Goal: Task Accomplishment & Management: Manage account settings

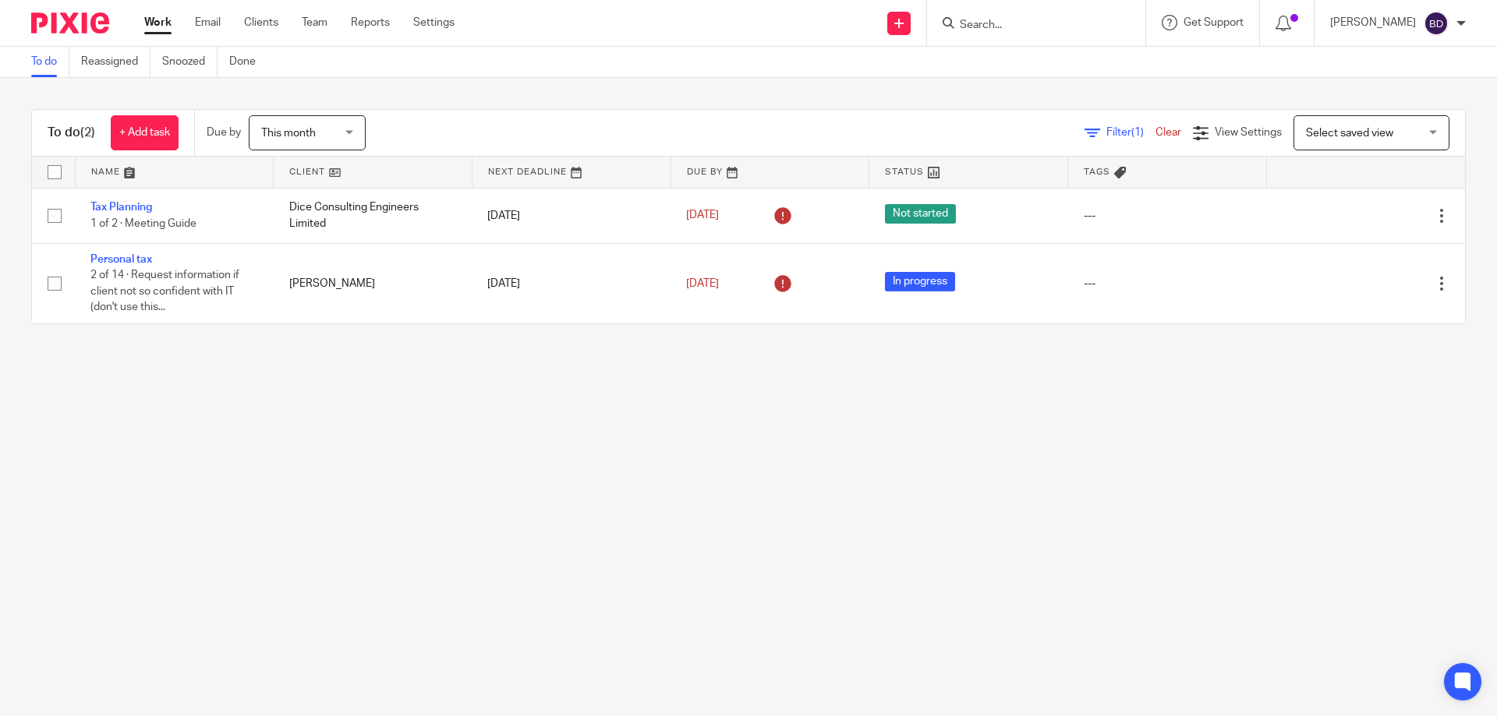
click at [960, 19] on input "Search" at bounding box center [1028, 26] width 140 height 14
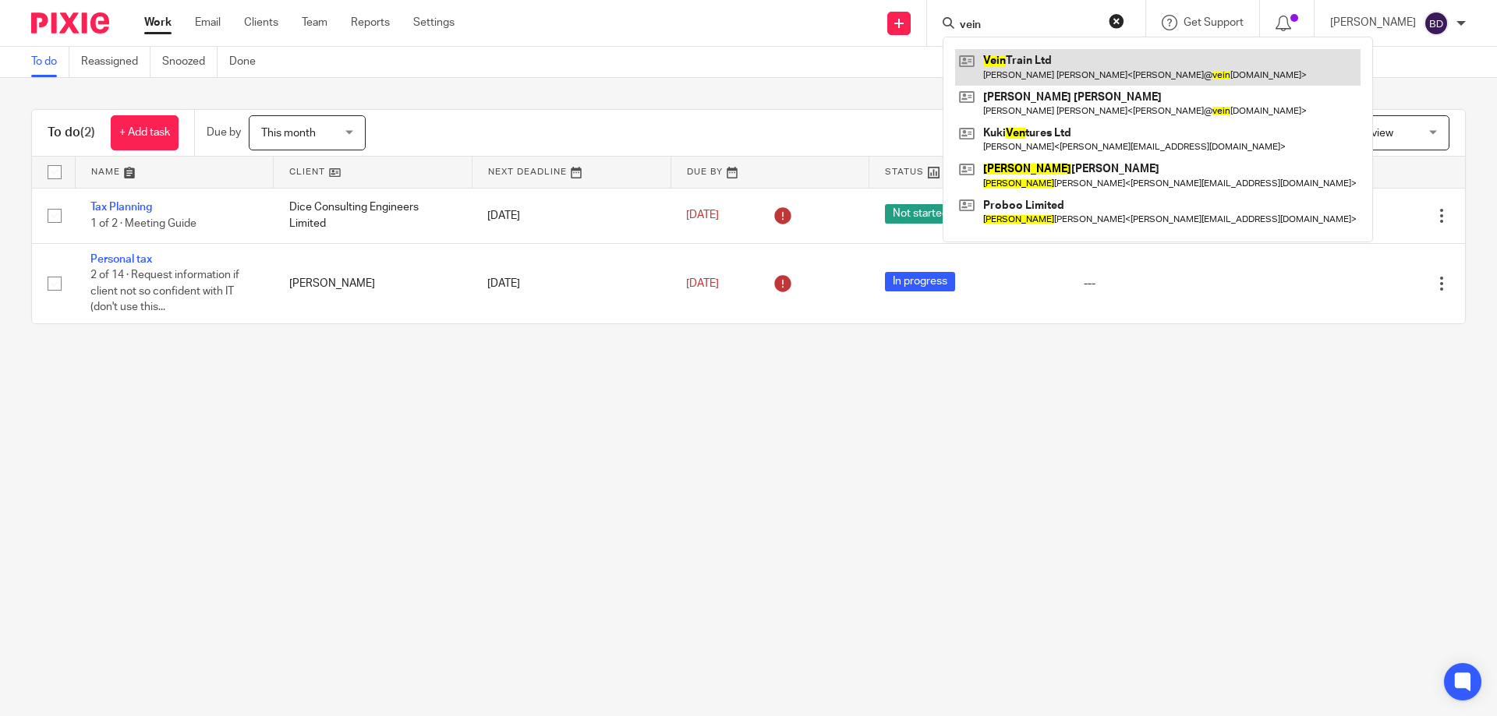
type input "vein"
click at [1034, 50] on link at bounding box center [1157, 67] width 405 height 36
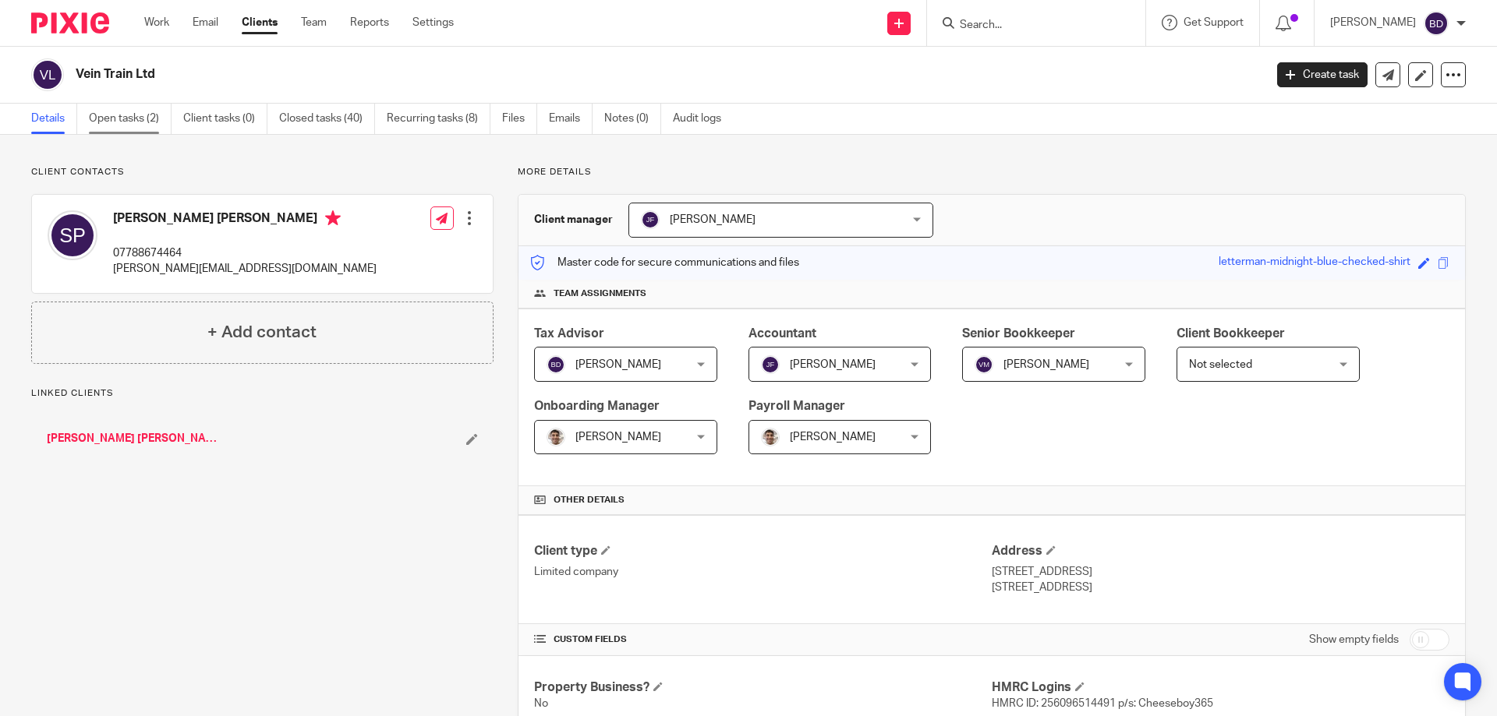
click at [122, 119] on link "Open tasks (2)" at bounding box center [130, 119] width 83 height 30
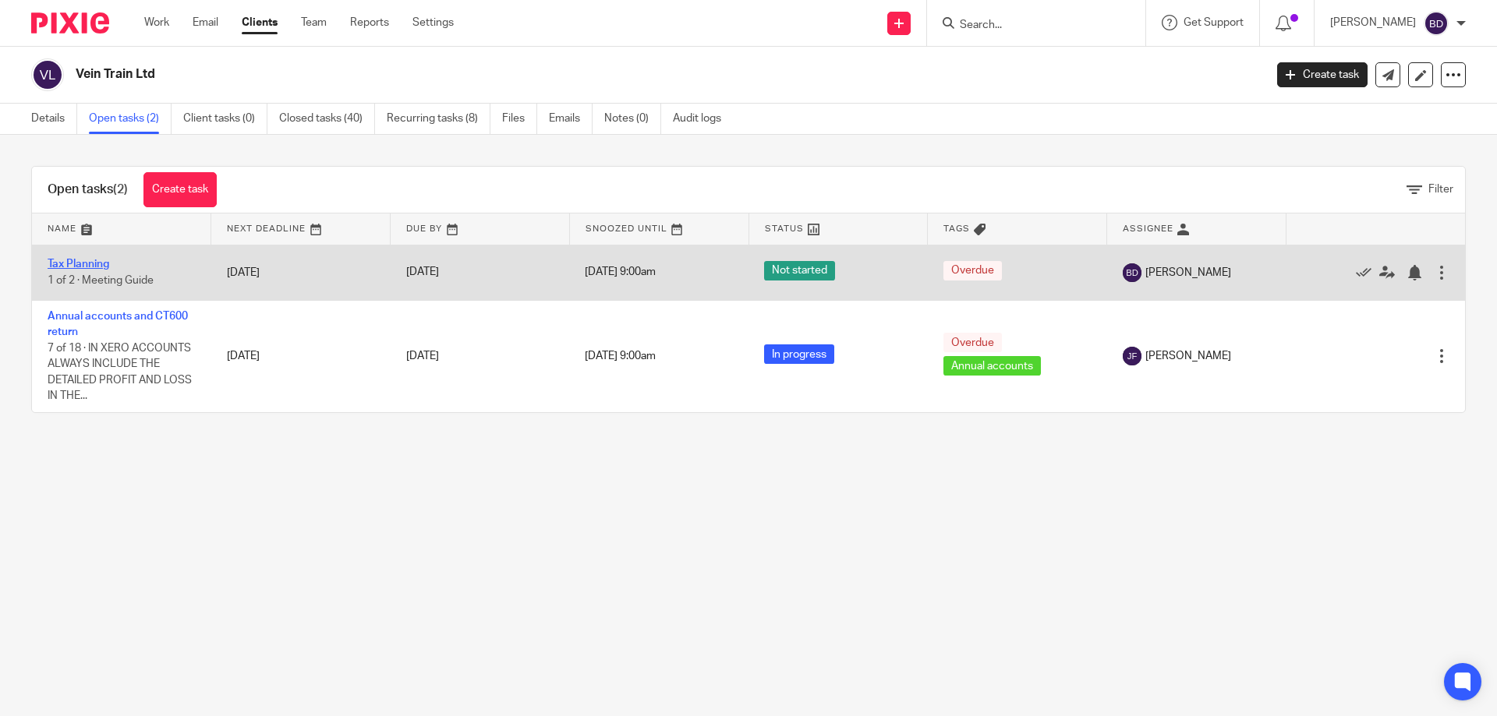
click at [96, 264] on link "Tax Planning" at bounding box center [79, 264] width 62 height 11
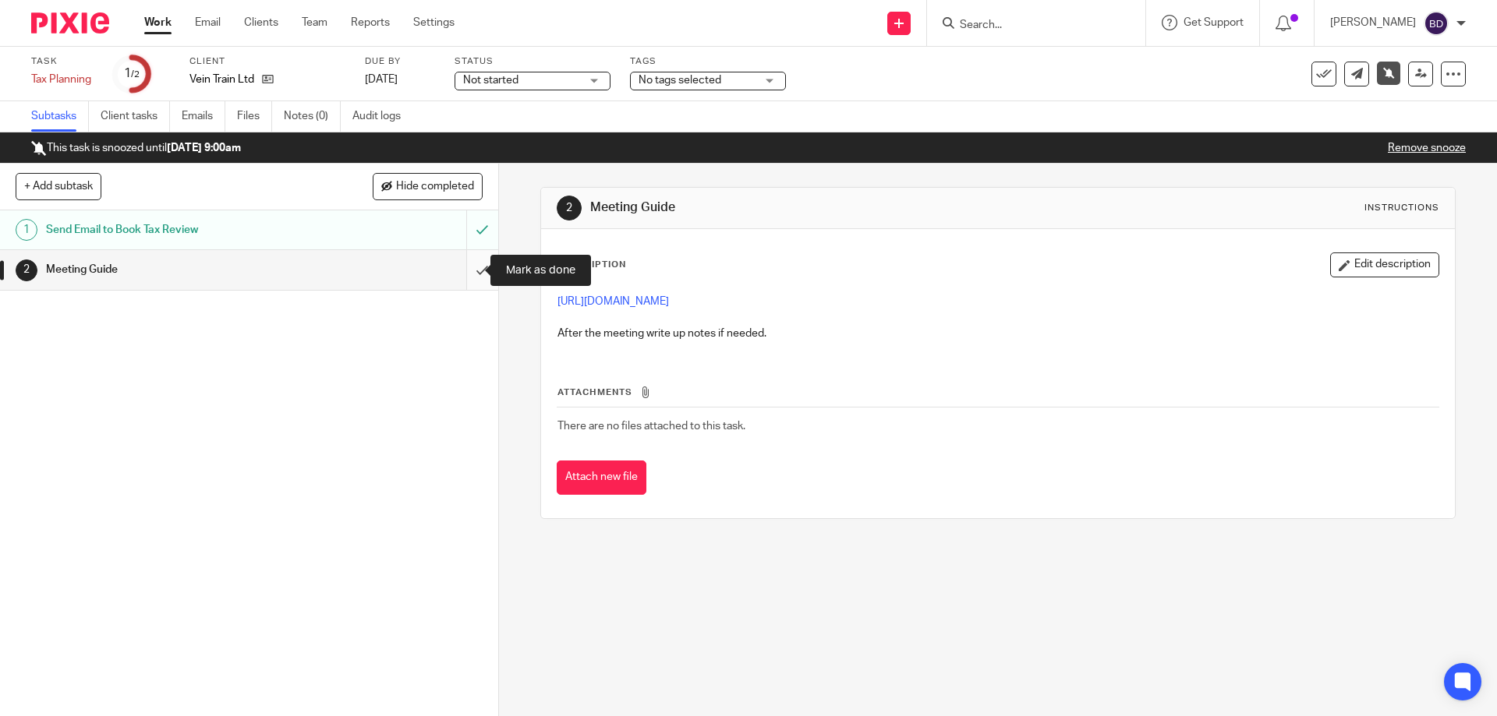
click at [468, 263] on input "submit" at bounding box center [249, 269] width 498 height 39
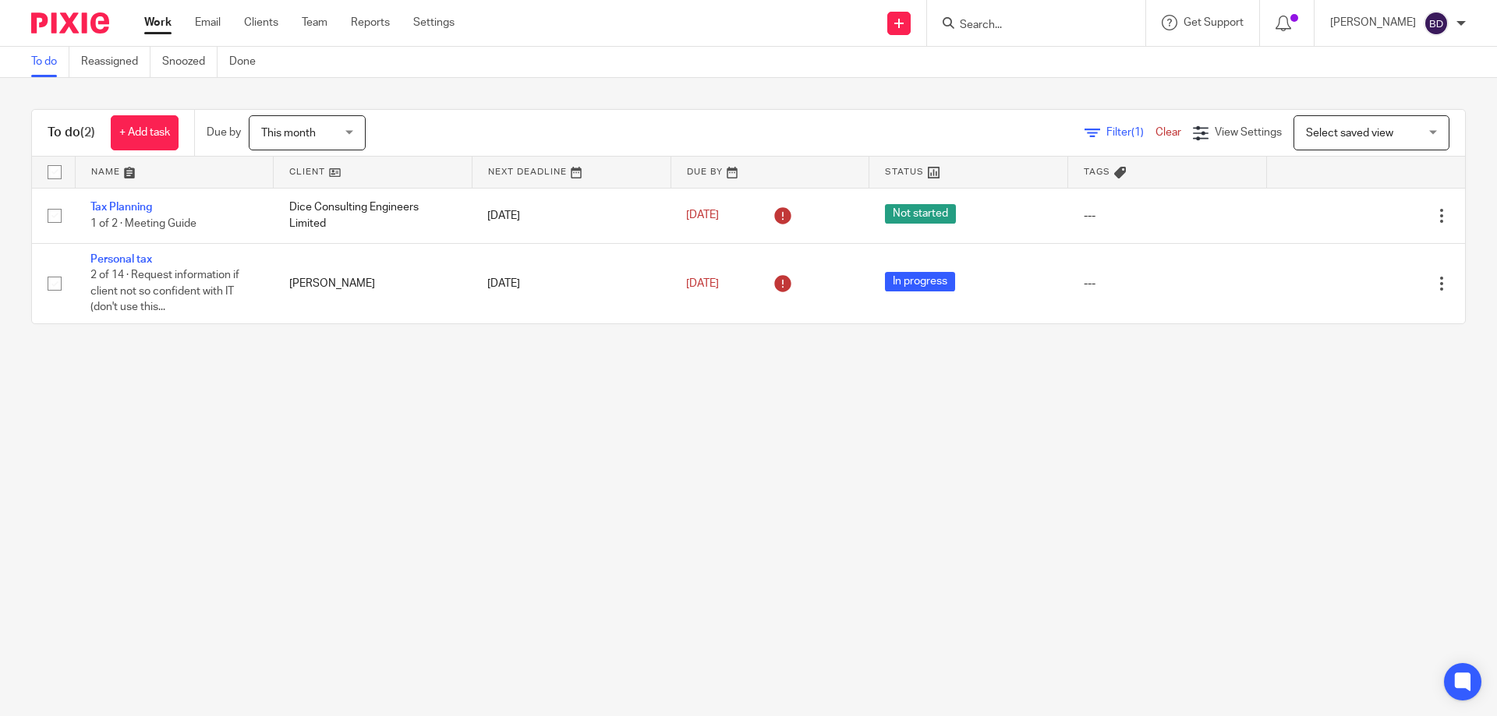
click at [1044, 32] on input "Search" at bounding box center [1028, 26] width 140 height 14
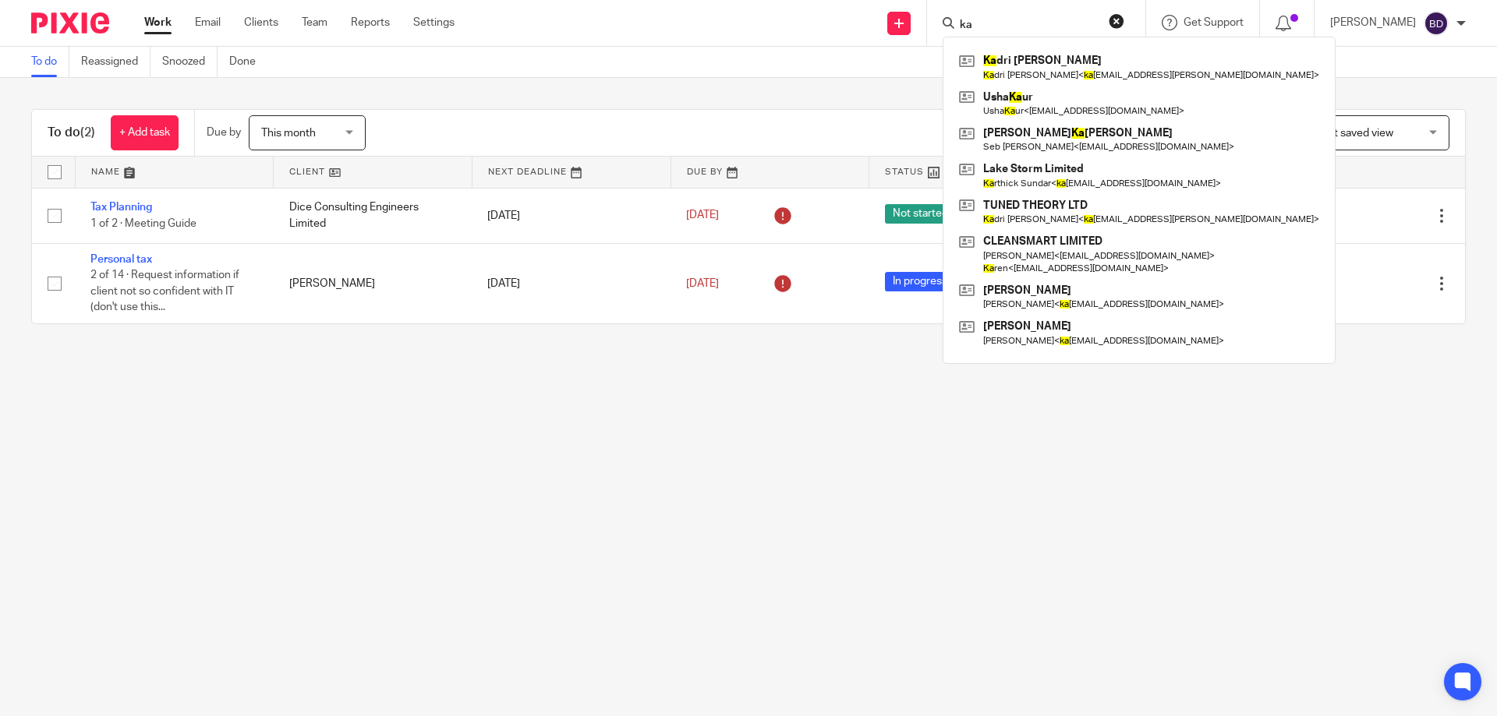
type input "k"
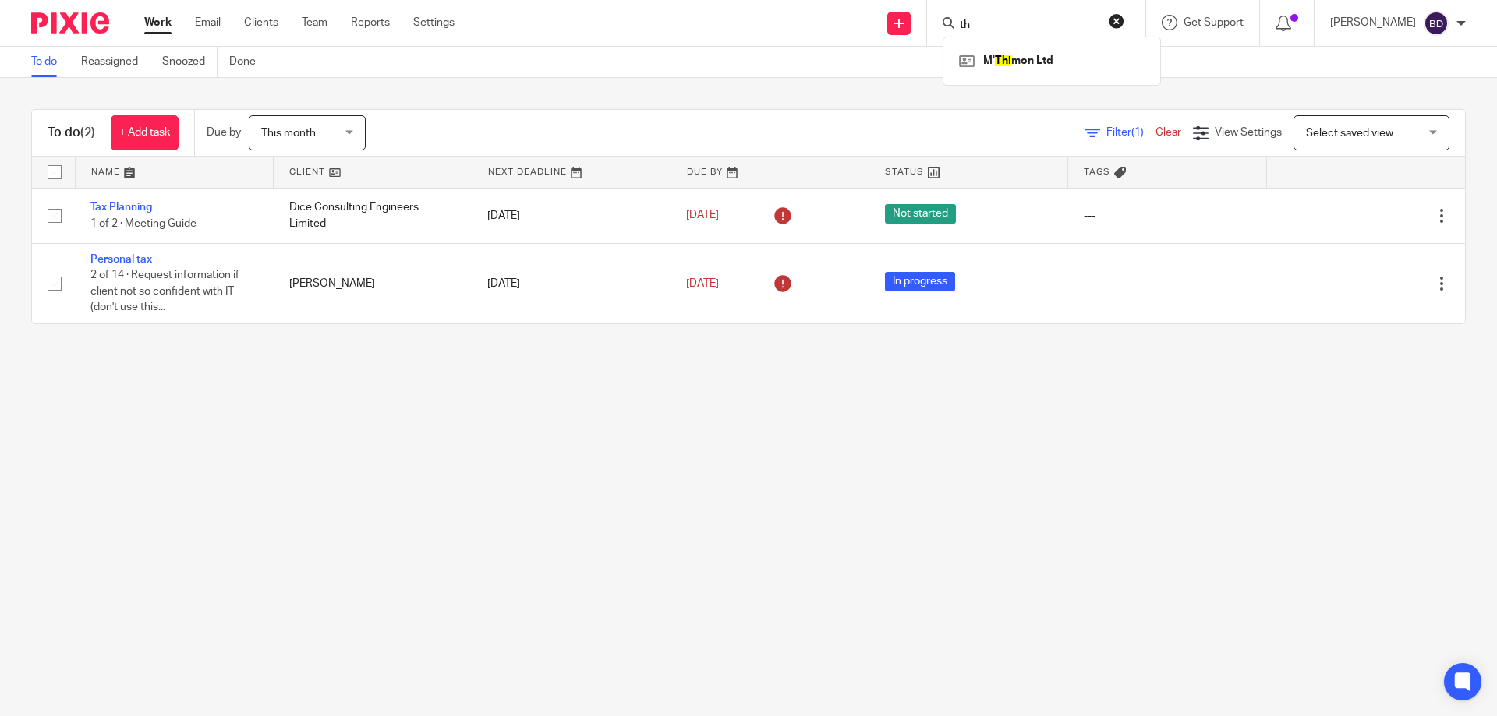
type input "t"
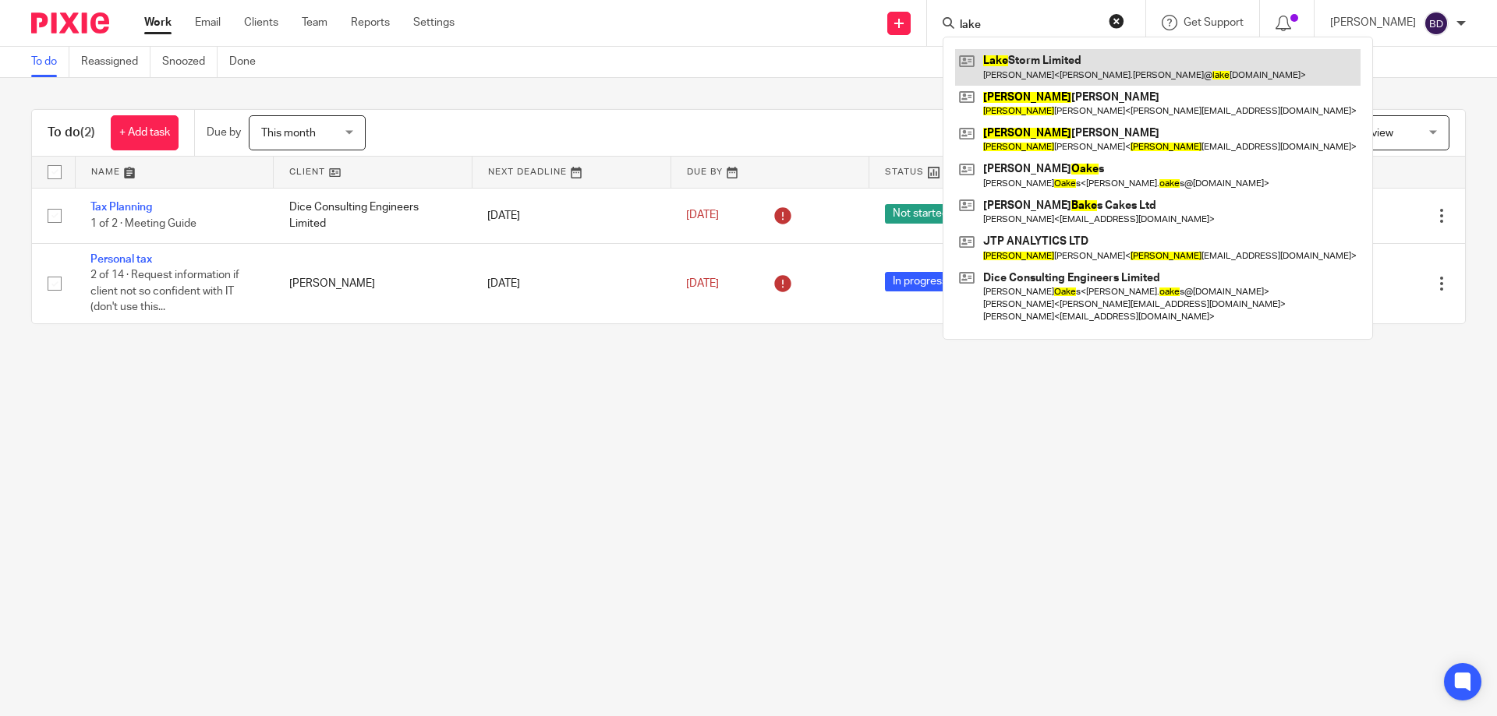
type input "lake"
click at [1048, 62] on link at bounding box center [1157, 67] width 405 height 36
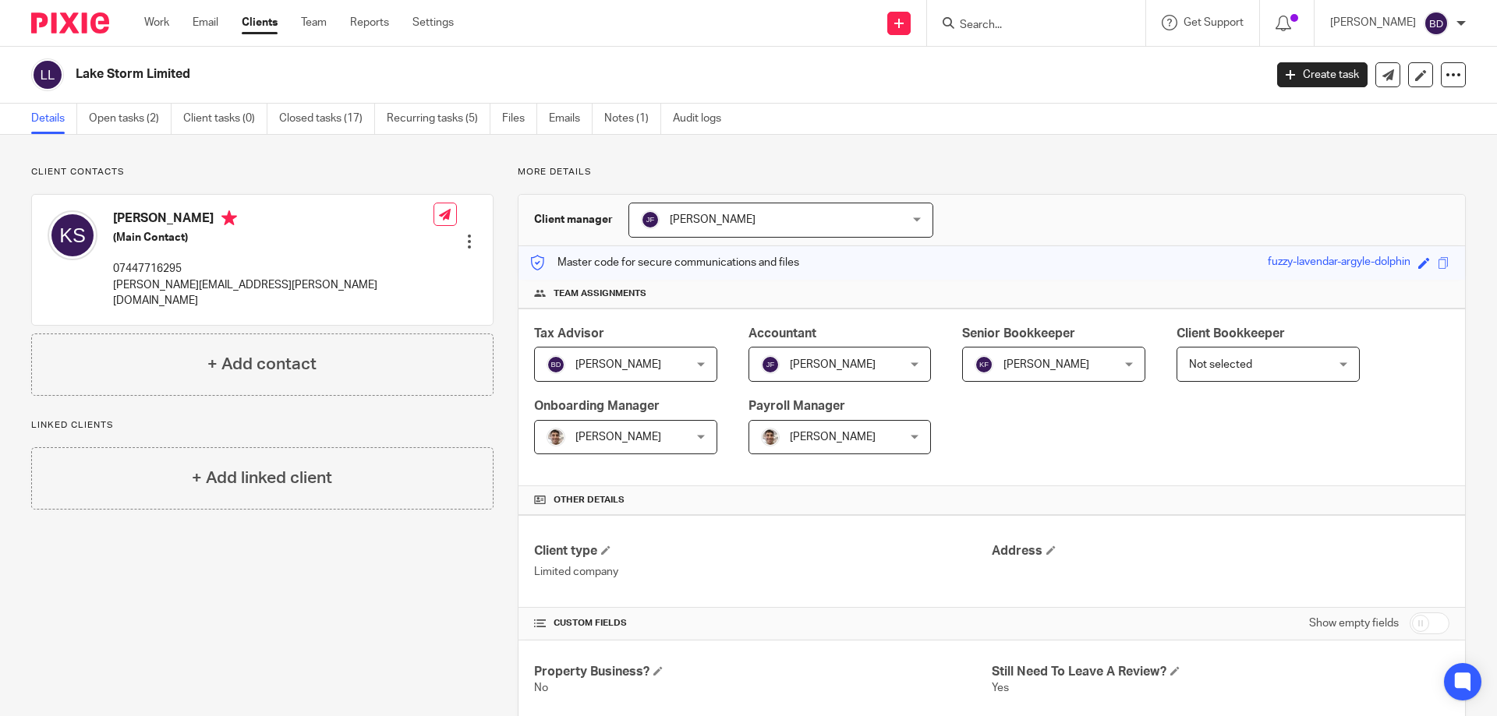
click at [1031, 23] on input "Search" at bounding box center [1028, 26] width 140 height 14
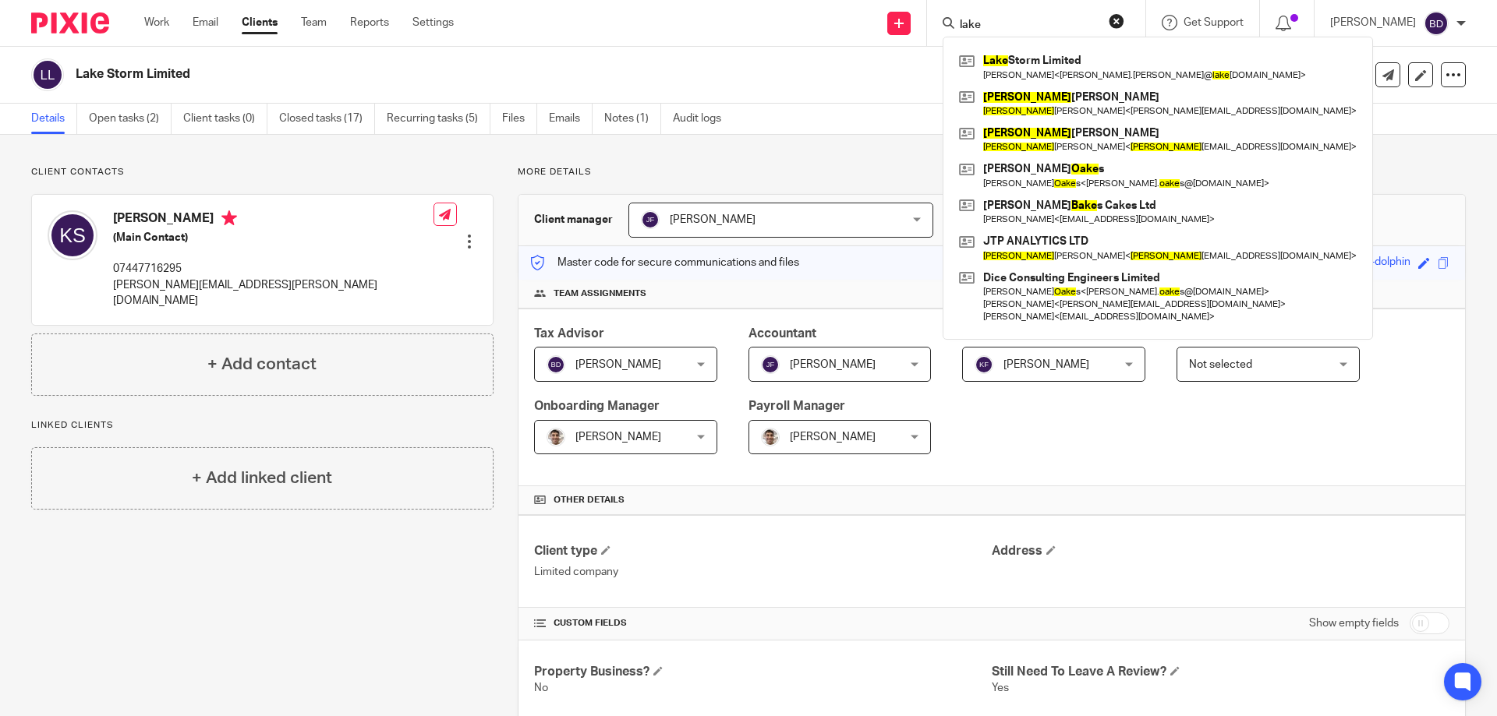
type input "lake"
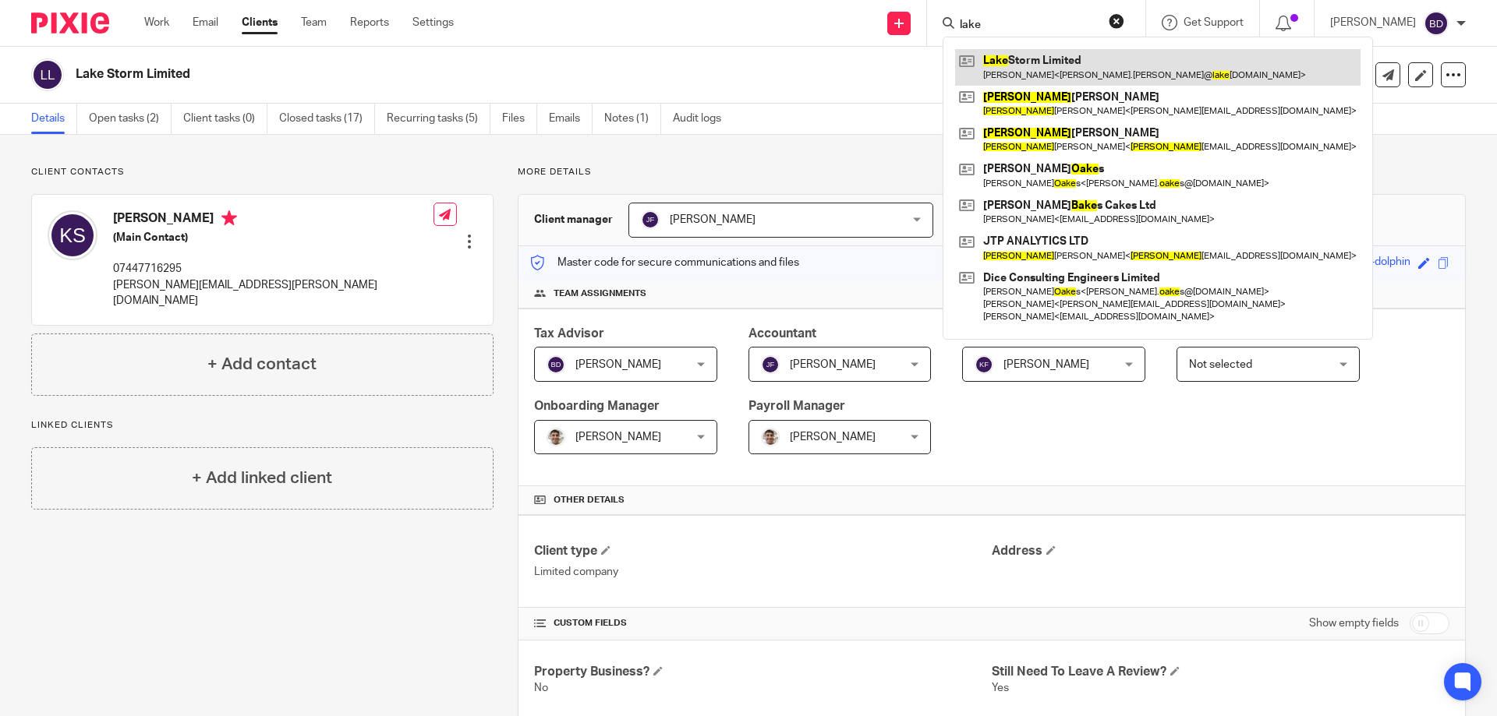
click at [1027, 62] on link at bounding box center [1157, 67] width 405 height 36
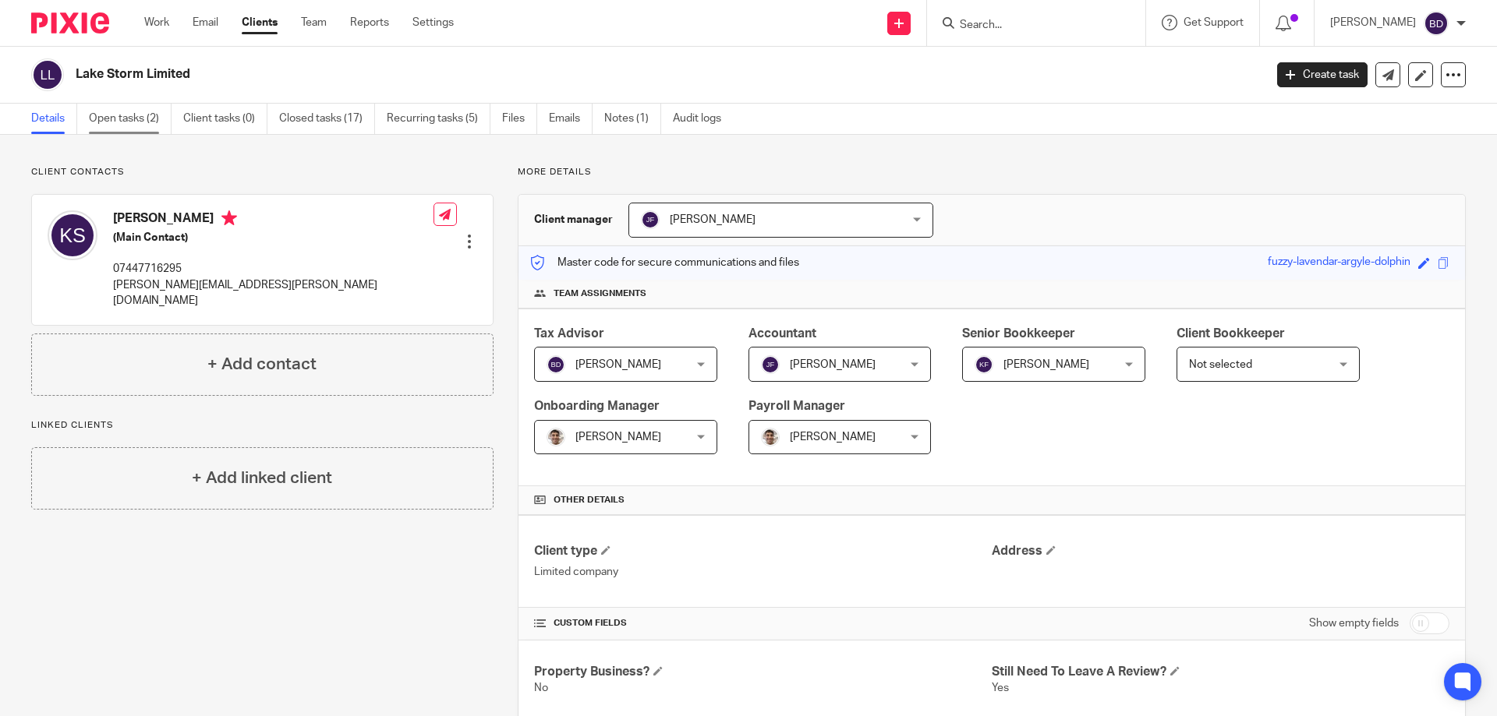
click at [121, 117] on link "Open tasks (2)" at bounding box center [130, 119] width 83 height 30
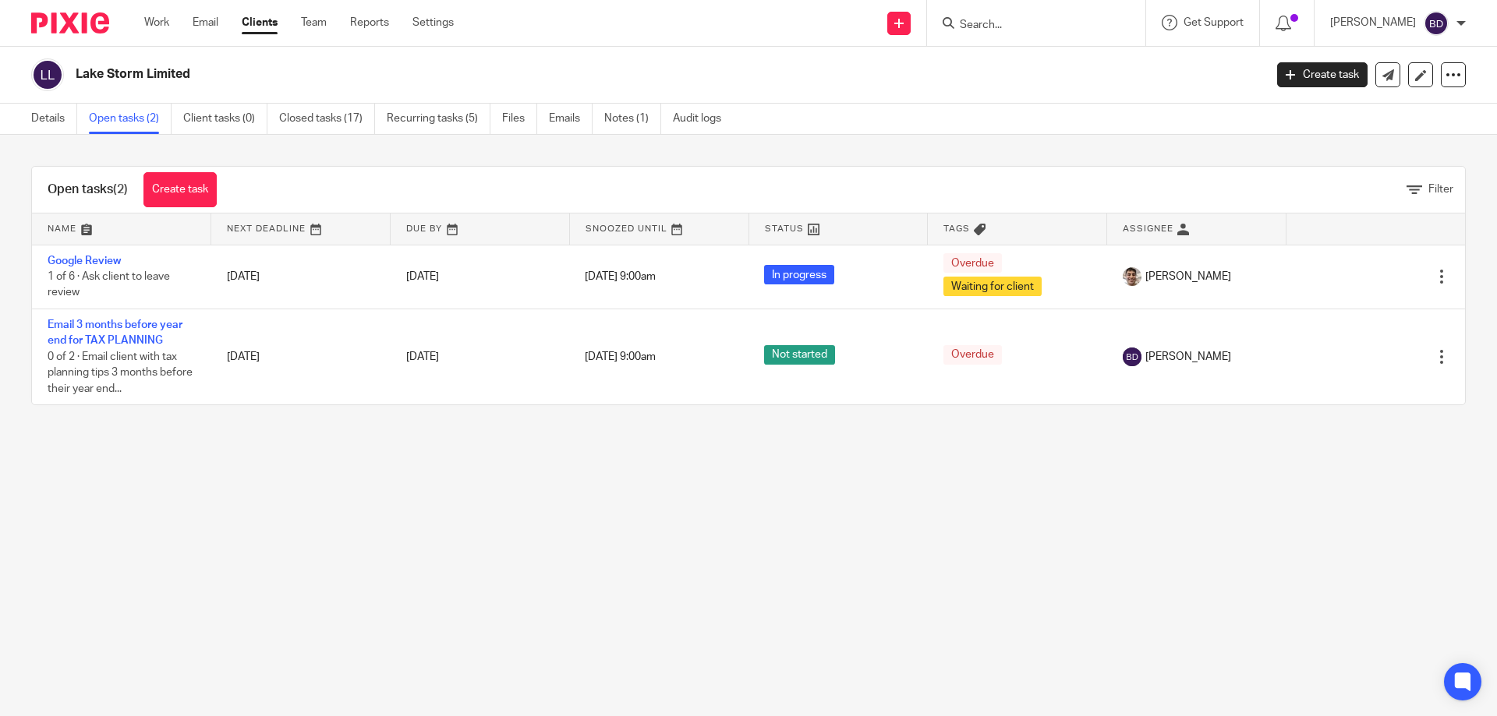
click at [1020, 27] on input "Search" at bounding box center [1028, 26] width 140 height 14
type input "breyd"
click at [1035, 65] on link at bounding box center [1051, 67] width 193 height 36
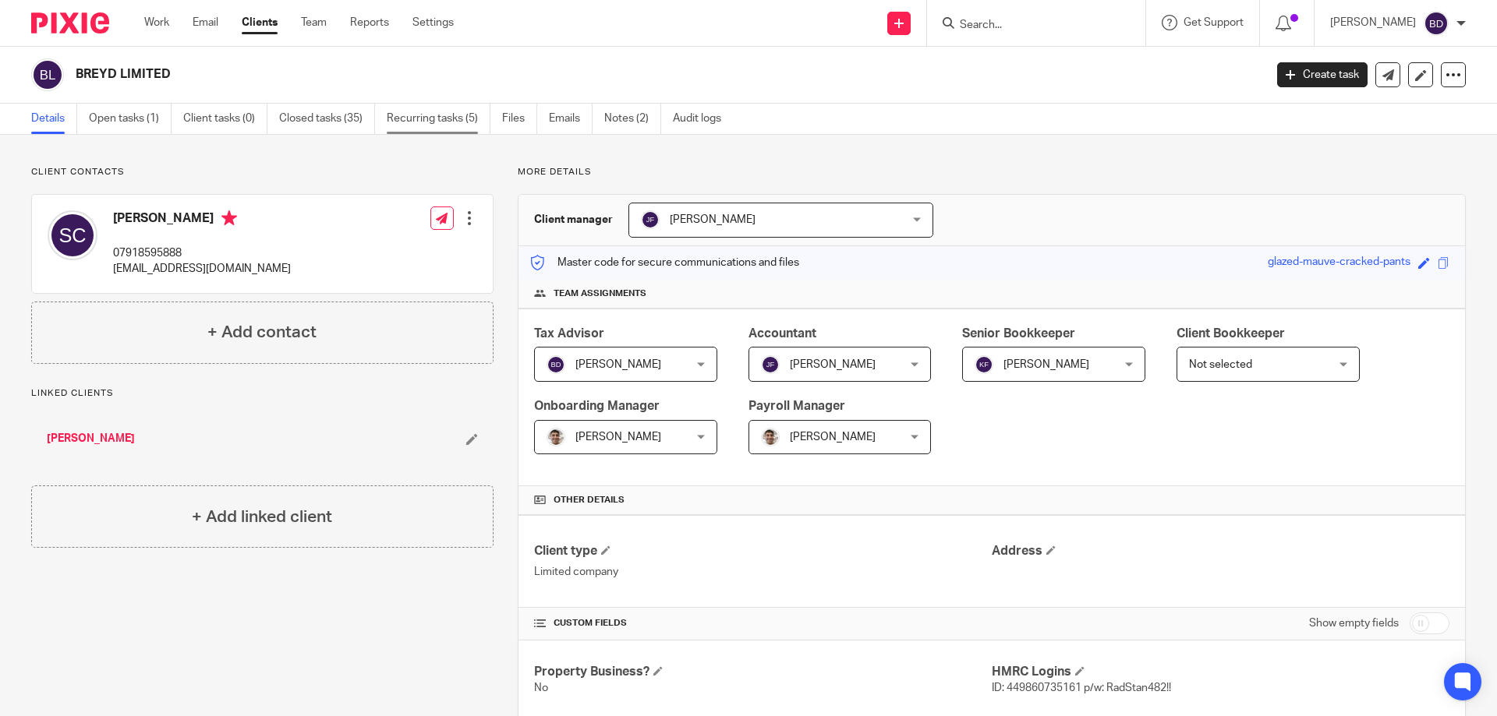
click at [416, 114] on link "Recurring tasks (5)" at bounding box center [439, 119] width 104 height 30
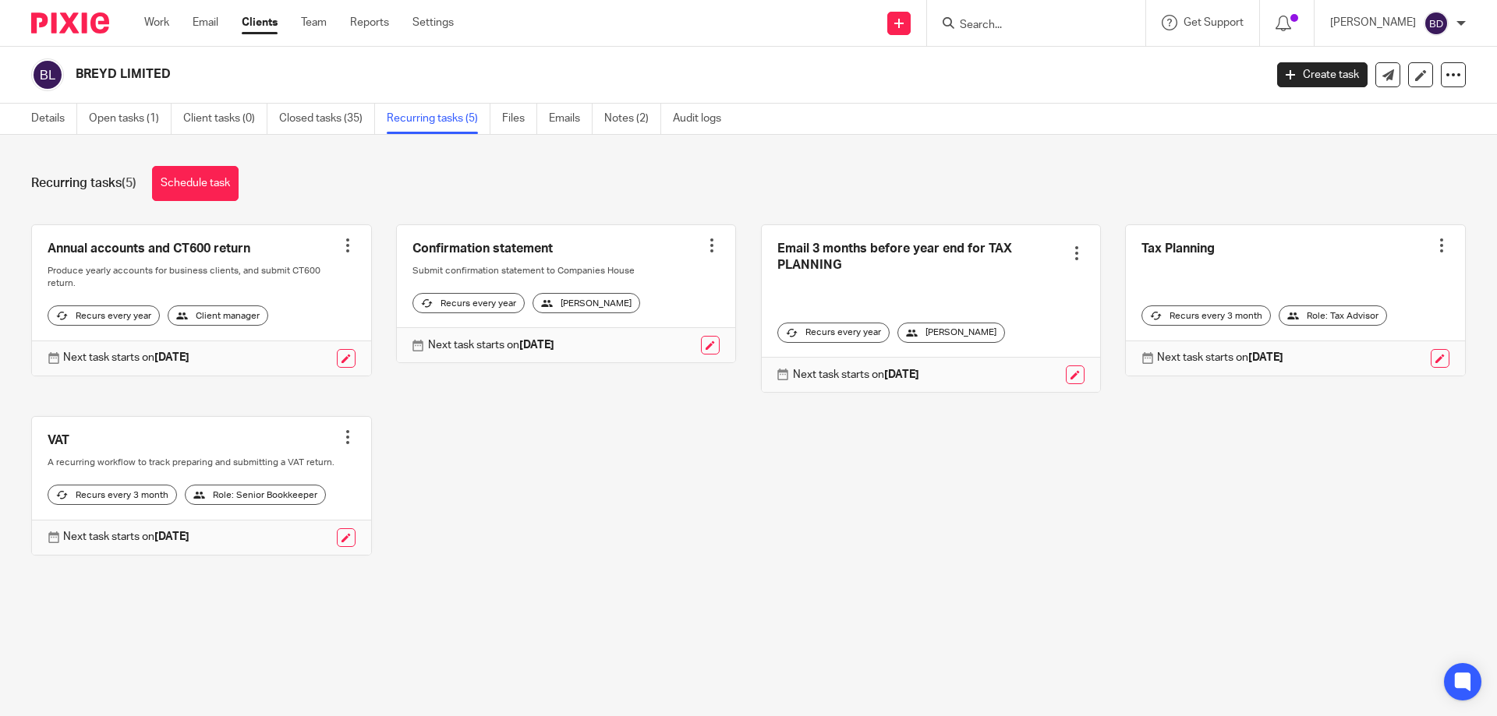
click at [259, 23] on link "Clients" at bounding box center [260, 23] width 36 height 16
